Goal: Task Accomplishment & Management: Use online tool/utility

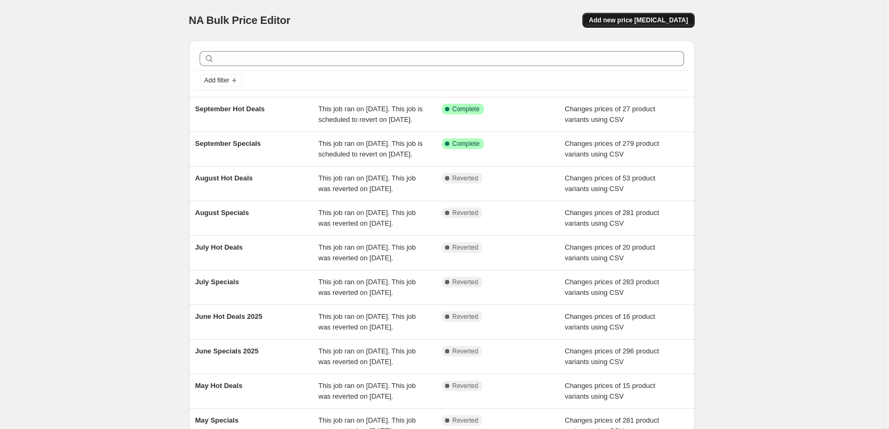
click at [668, 20] on span "Add new price [MEDICAL_DATA]" at bounding box center [638, 20] width 99 height 9
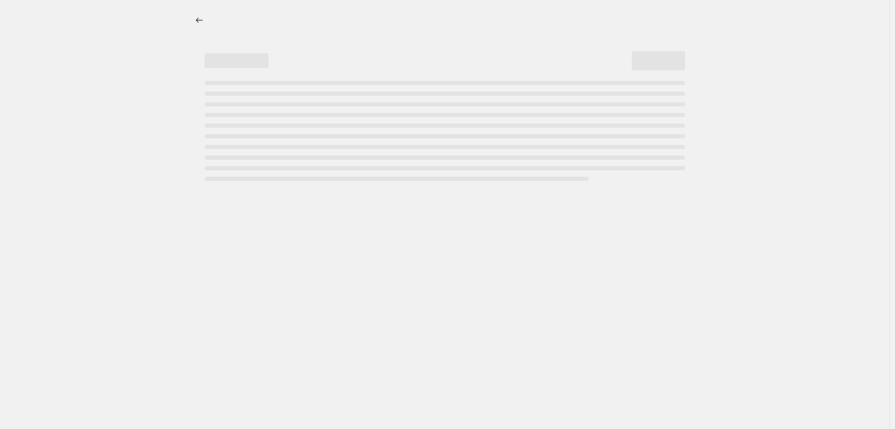
select select "percentage"
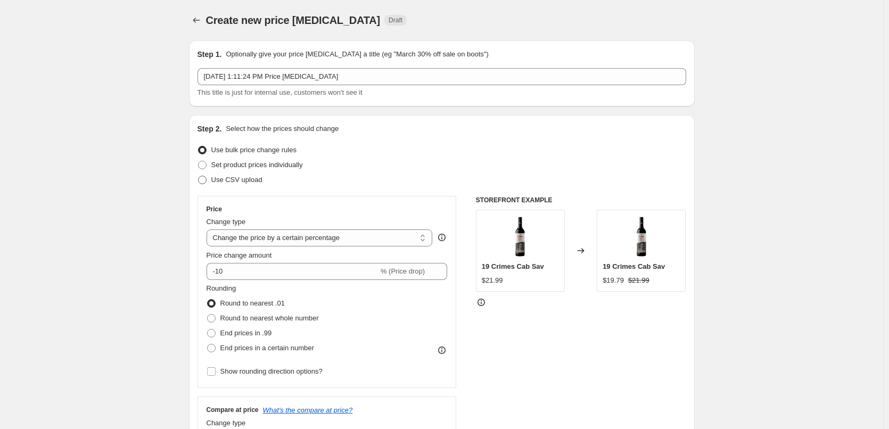
click at [214, 179] on span "Use CSV upload" at bounding box center [236, 180] width 51 height 8
click at [199, 176] on input "Use CSV upload" at bounding box center [198, 176] width 1 height 1
radio input "true"
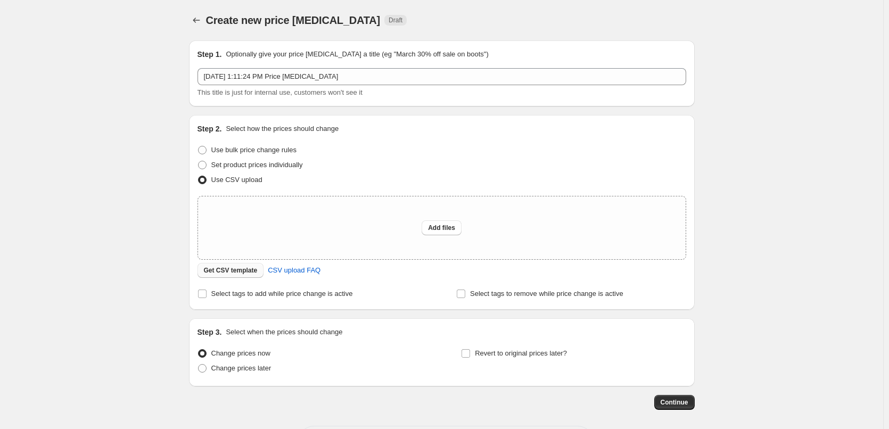
click at [240, 274] on span "Get CSV template" at bounding box center [231, 270] width 54 height 9
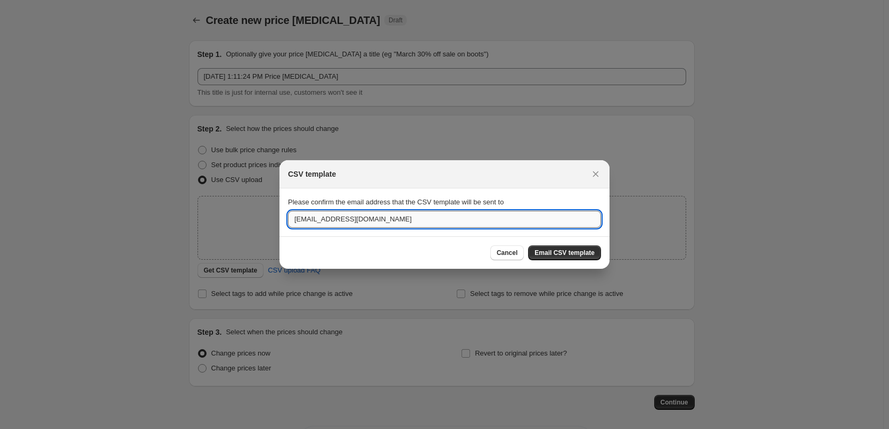
click at [478, 219] on input "bpalmer@gfmweb.co.nz" at bounding box center [444, 219] width 313 height 17
type input "cvanengelen@gfmweb.co.nz"
click at [552, 254] on span "Email CSV template" at bounding box center [565, 253] width 60 height 9
